Goal: Task Accomplishment & Management: Manage account settings

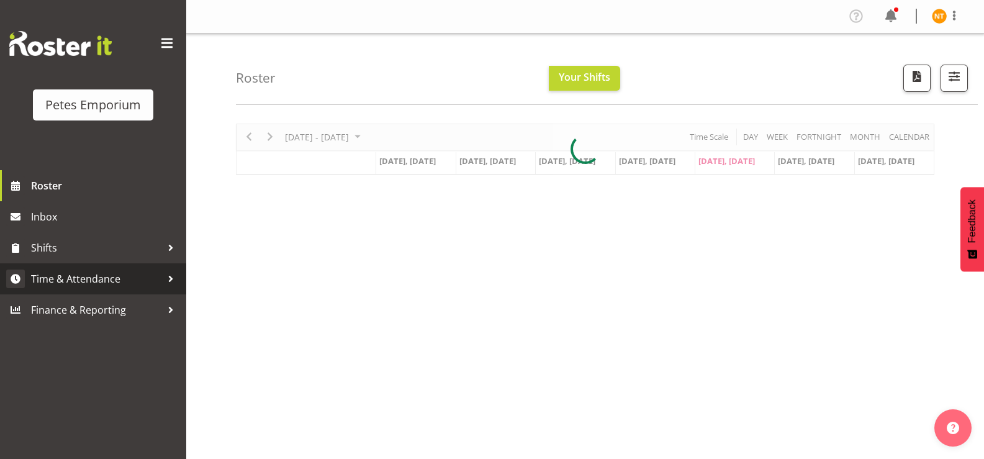
click at [63, 281] on span "Time & Attendance" at bounding box center [96, 278] width 130 height 19
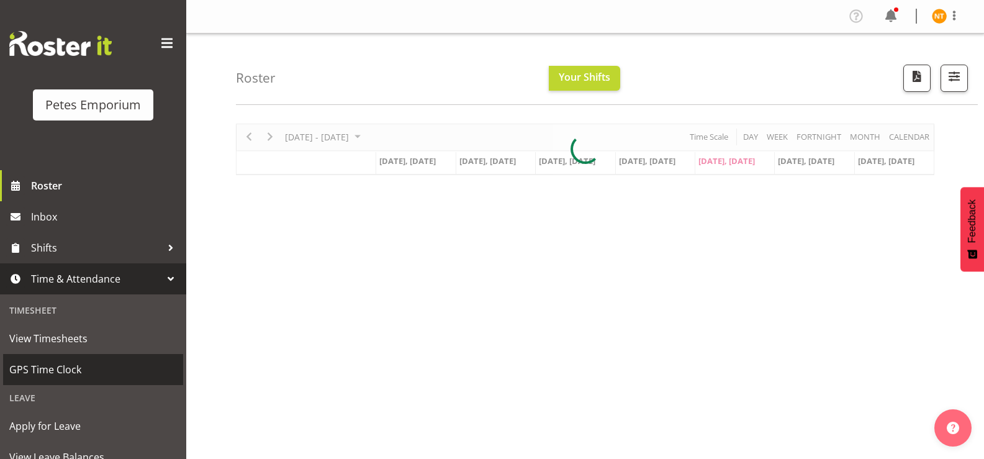
click at [40, 365] on span "GPS Time Clock" at bounding box center [93, 369] width 168 height 19
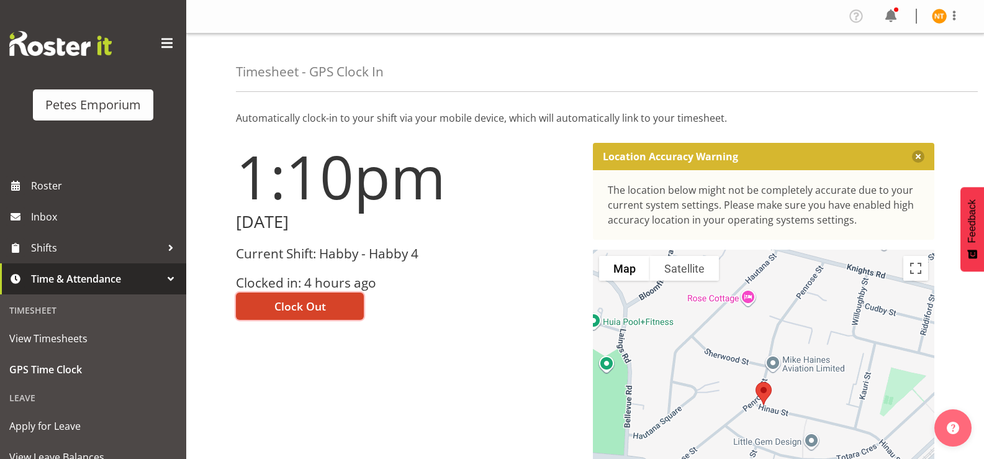
click at [294, 308] on span "Clock Out" at bounding box center [300, 306] width 52 height 16
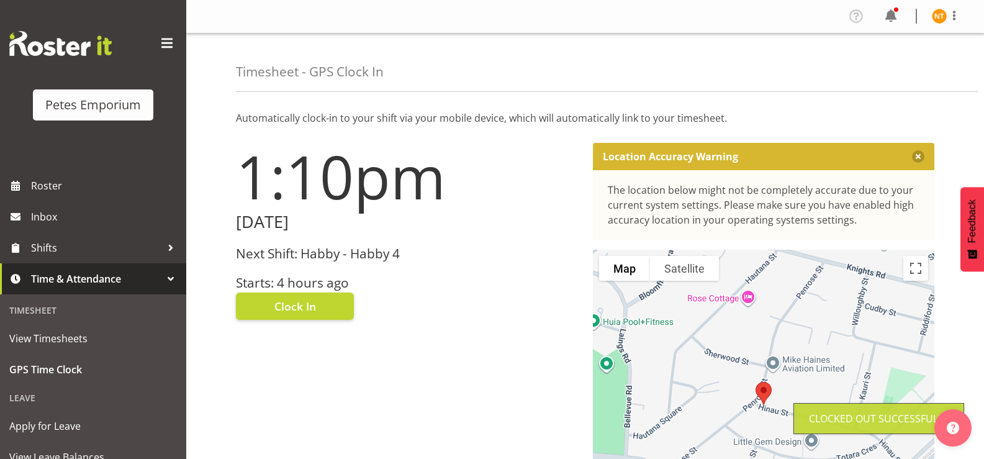
click at [941, 16] on img at bounding box center [939, 16] width 15 height 15
click at [890, 63] on link "Log Out" at bounding box center [902, 65] width 119 height 22
